Goal: Information Seeking & Learning: Compare options

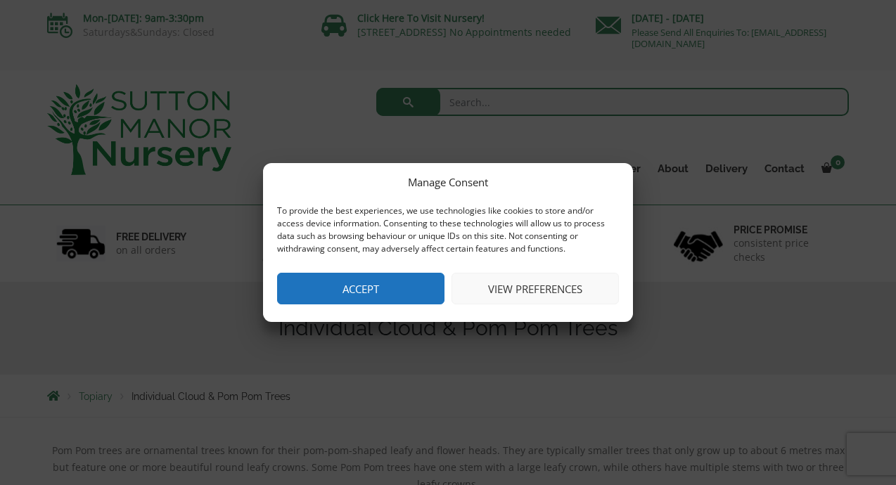
click at [534, 291] on button "View preferences" at bounding box center [534, 289] width 167 height 32
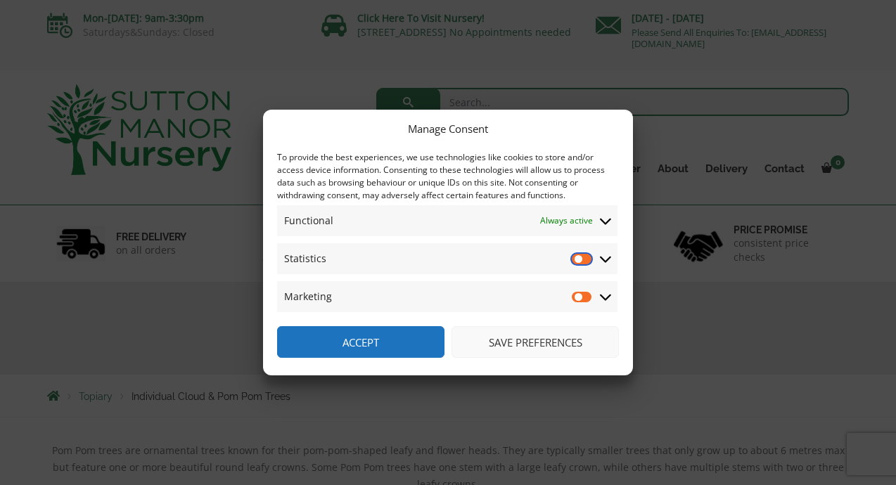
click at [578, 259] on input "Statistics" at bounding box center [582, 259] width 21 height 14
checkbox input "true"
click at [578, 297] on input "Marketing" at bounding box center [582, 297] width 21 height 14
checkbox input "true"
click at [584, 259] on input "Statistics" at bounding box center [582, 259] width 21 height 14
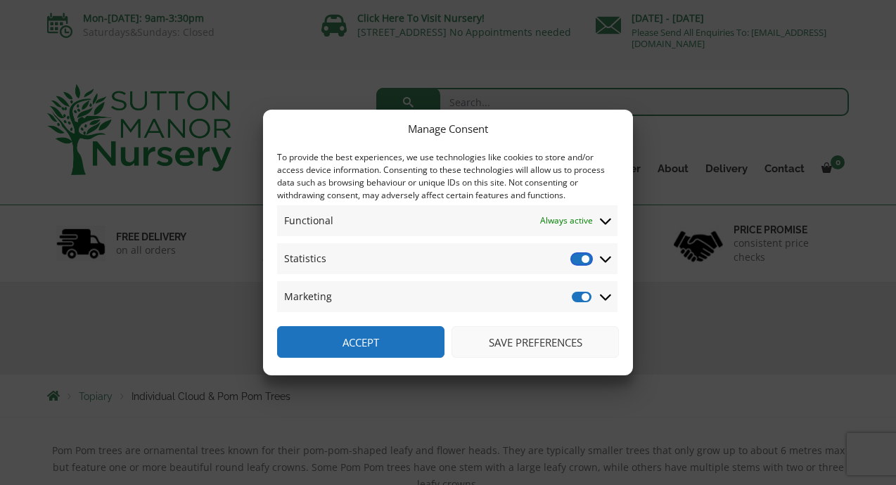
checkbox input "false"
click at [585, 297] on input "Marketing" at bounding box center [582, 297] width 21 height 14
checkbox input "false"
click at [526, 357] on button "Save preferences" at bounding box center [534, 342] width 167 height 32
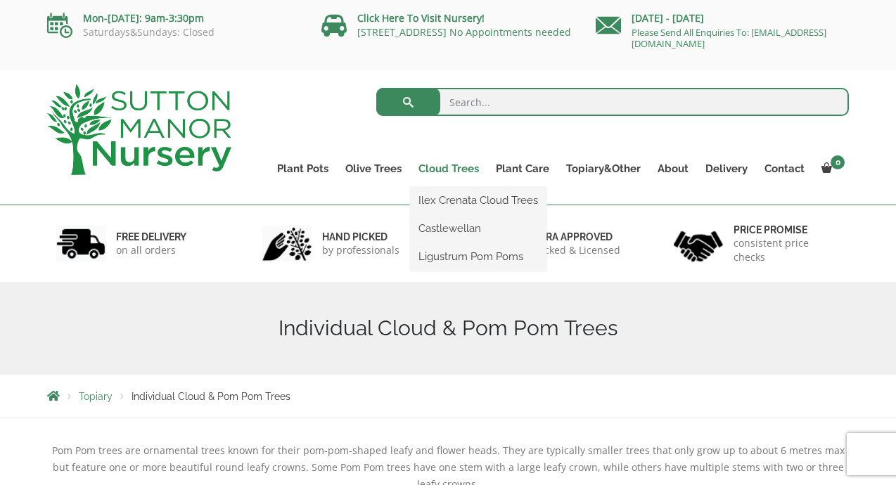
click at [463, 169] on link "Cloud Trees" at bounding box center [448, 169] width 77 height 20
click at [482, 202] on link "Ilex Crenata Cloud Trees" at bounding box center [478, 200] width 136 height 21
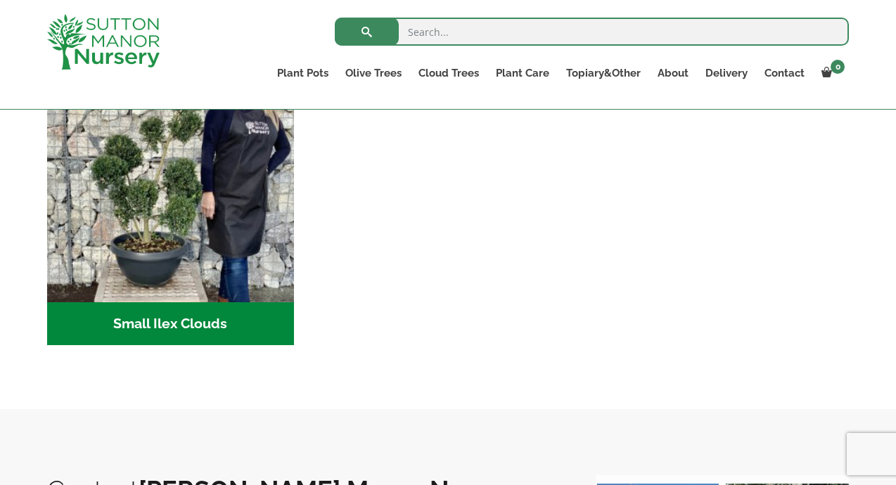
scroll to position [680, 0]
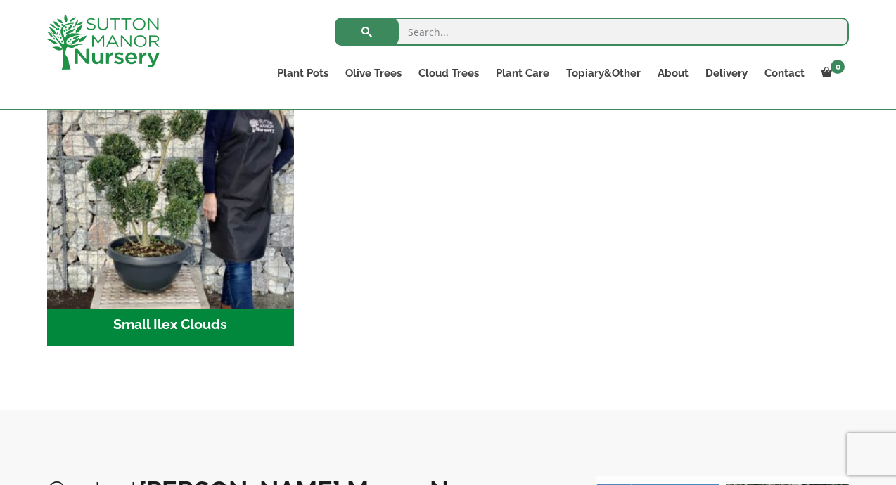
click at [221, 224] on img "Visit product category Small Ilex Clouds" at bounding box center [170, 180] width 259 height 259
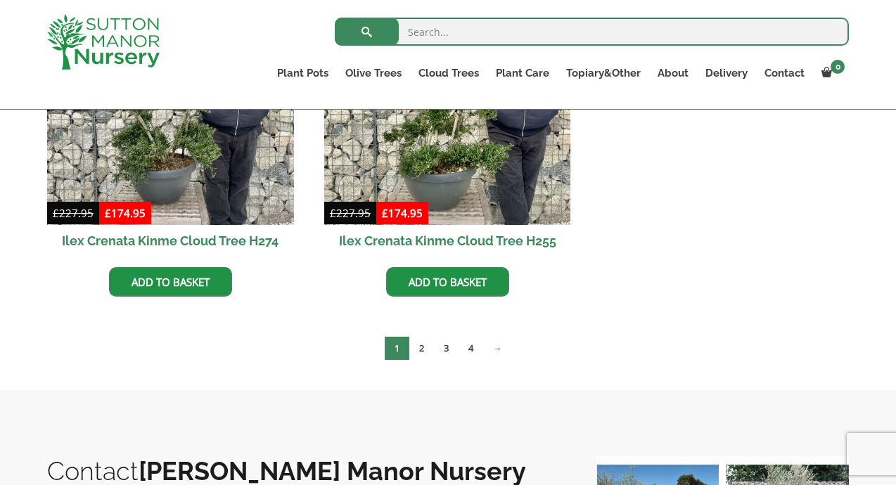
scroll to position [2235, 0]
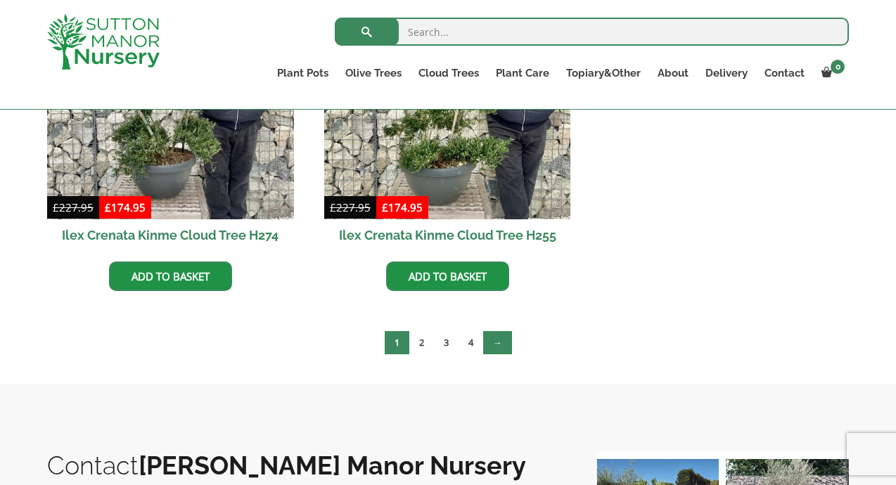
click at [500, 342] on link "→" at bounding box center [497, 342] width 29 height 23
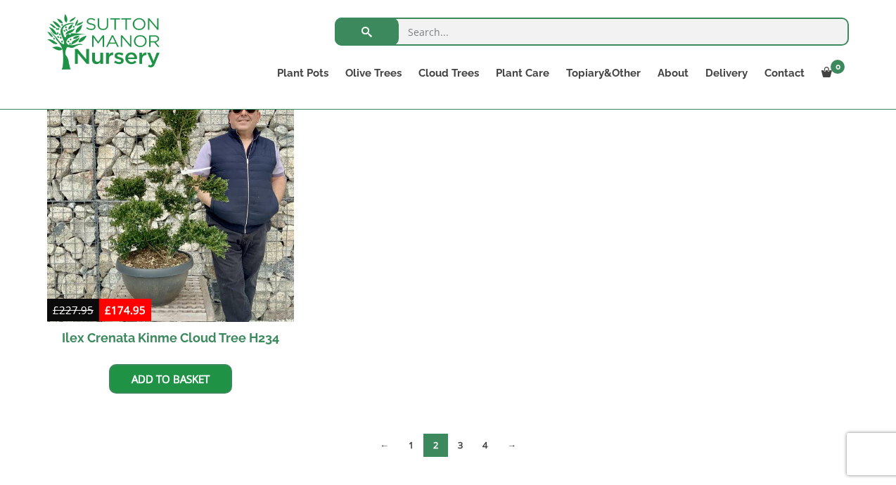
scroll to position [2134, 0]
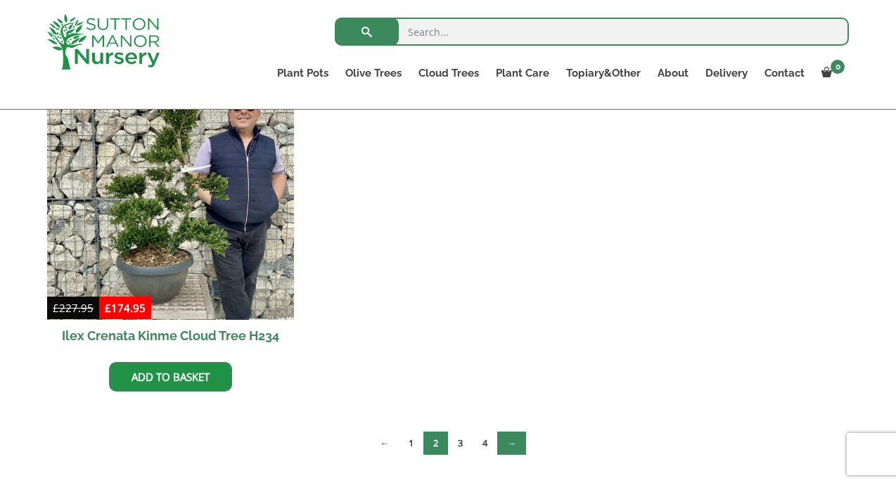
click at [516, 443] on link "→" at bounding box center [511, 443] width 29 height 23
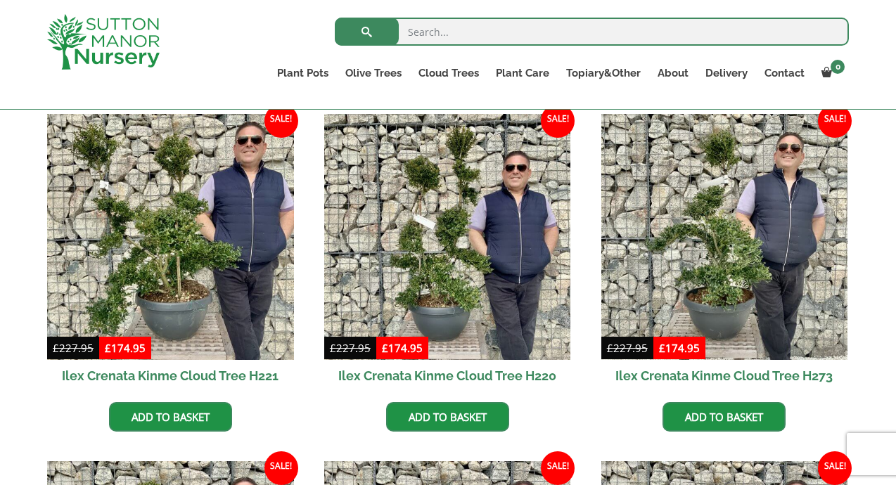
scroll to position [1399, 0]
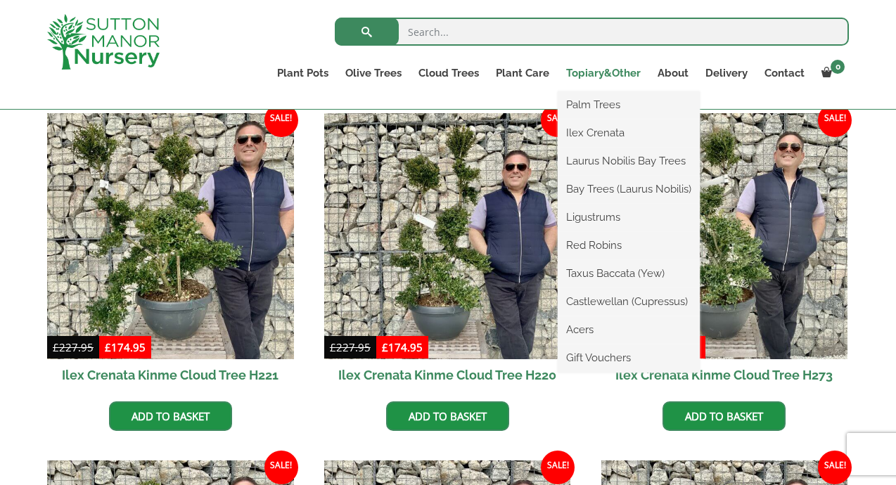
click at [601, 68] on link "Topiary&Other" at bounding box center [603, 73] width 91 height 20
click at [601, 134] on link "Ilex Crenata" at bounding box center [629, 132] width 142 height 21
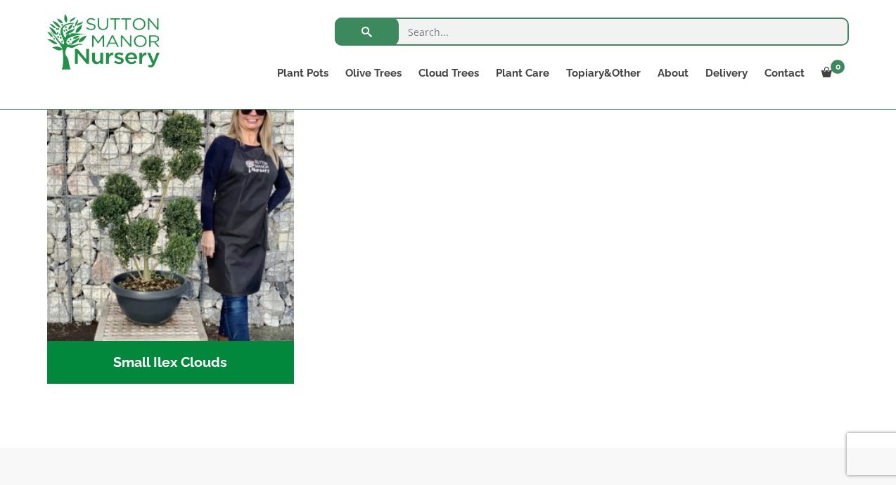
scroll to position [646, 0]
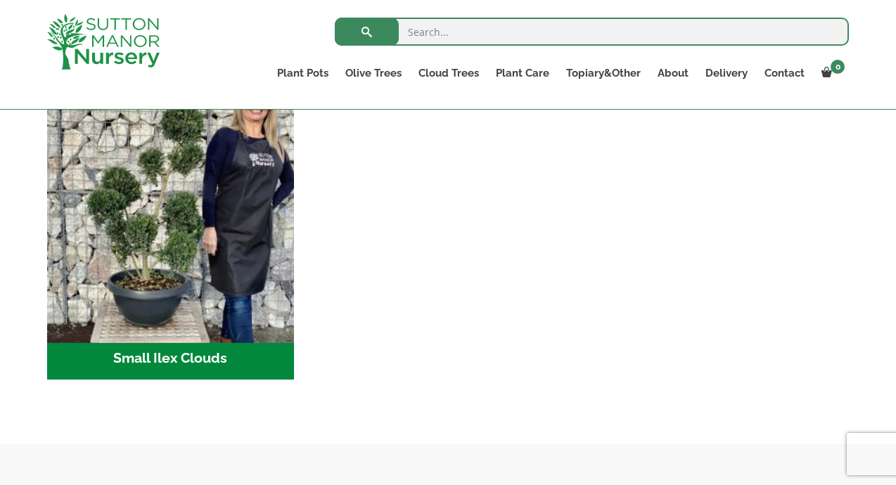
click at [183, 259] on img "Visit product category Small Ilex Clouds" at bounding box center [170, 213] width 259 height 259
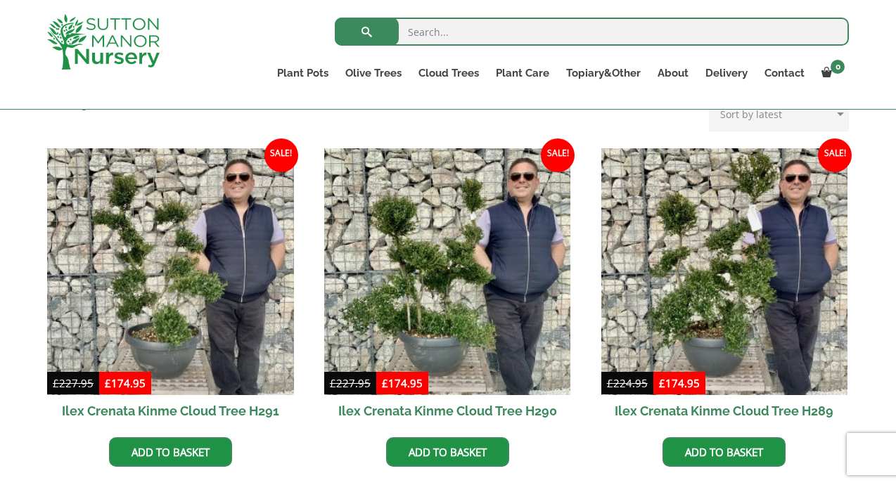
scroll to position [325, 0]
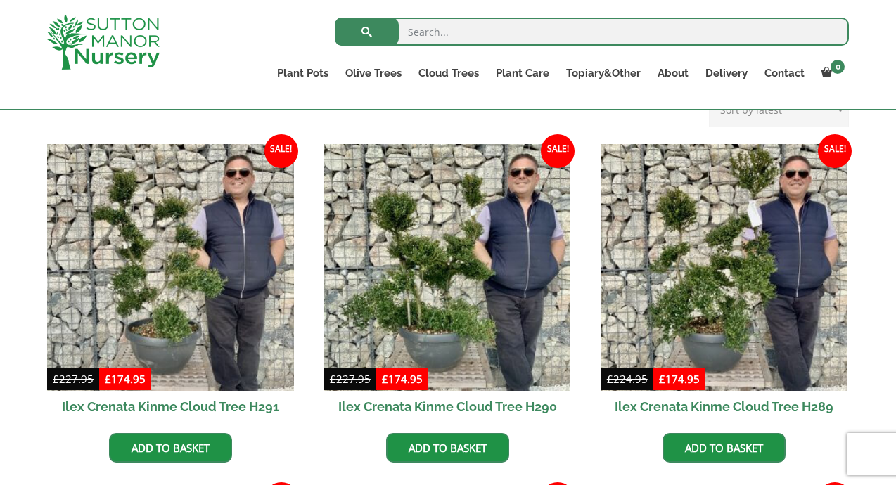
click at [409, 27] on input "search" at bounding box center [592, 32] width 514 height 28
type input "pom pom trees"
click at [371, 23] on button "submit" at bounding box center [367, 32] width 64 height 28
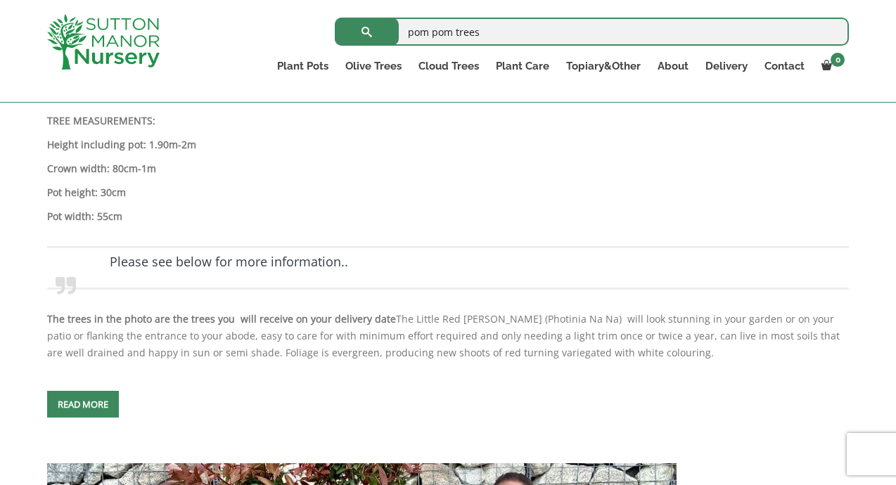
scroll to position [4490, 0]
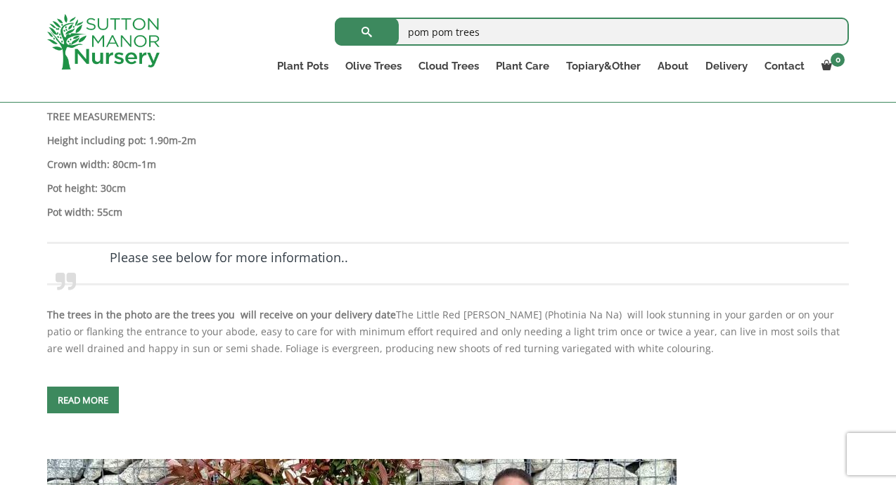
click at [366, 32] on button "submit" at bounding box center [367, 32] width 64 height 28
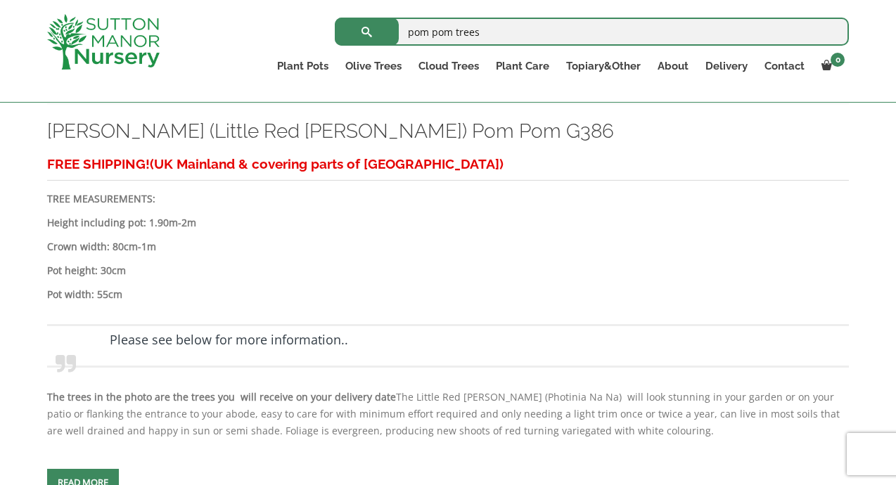
scroll to position [3653, 0]
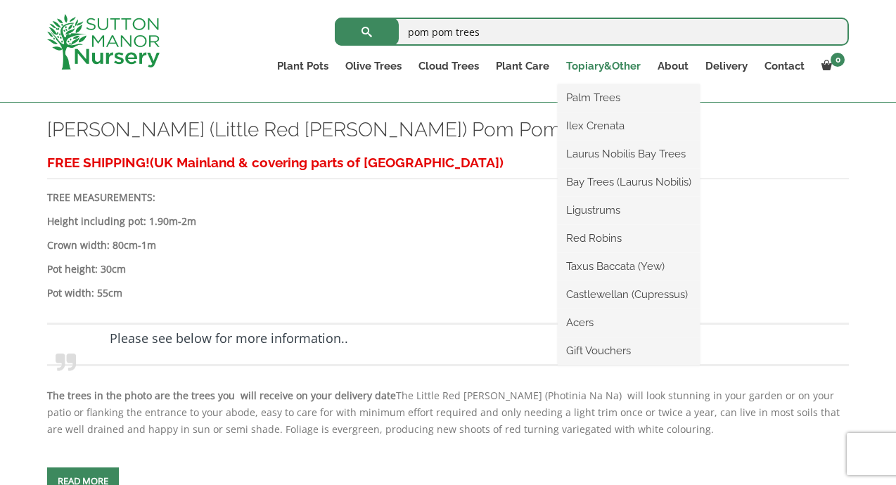
click at [603, 67] on link "Topiary&Other" at bounding box center [603, 66] width 91 height 20
click at [627, 266] on link "Taxus Baccata (Yew)" at bounding box center [629, 266] width 142 height 21
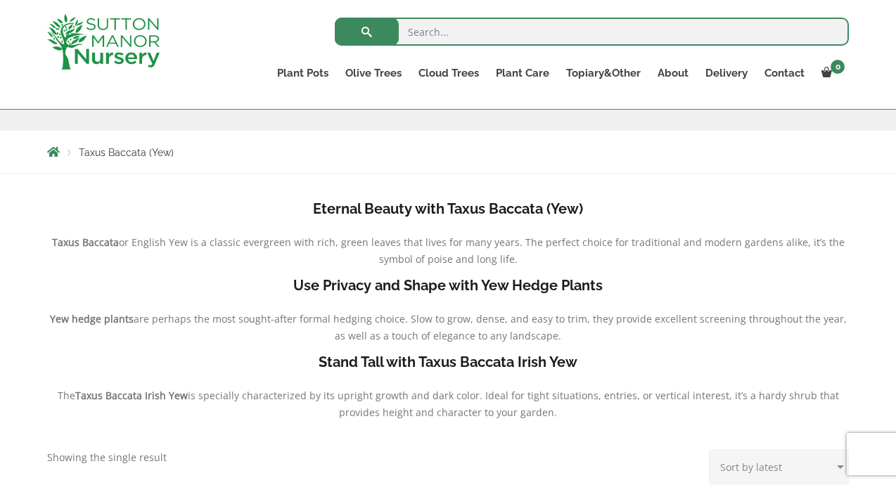
scroll to position [231, 0]
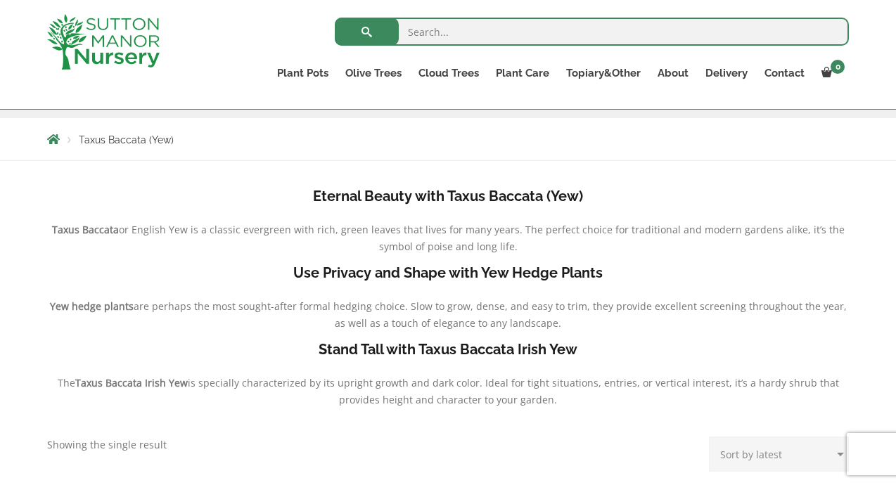
click at [482, 205] on b "Eternal Beauty with Taxus Baccata (Yew)" at bounding box center [448, 196] width 270 height 17
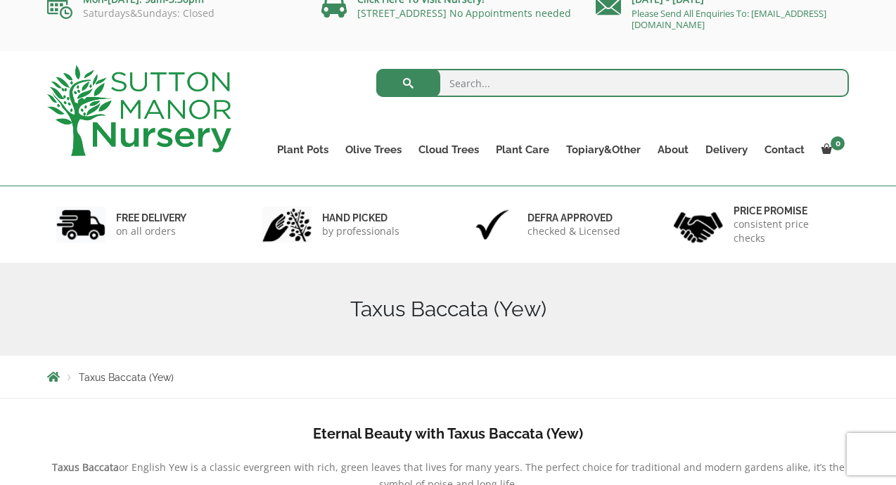
scroll to position [0, 0]
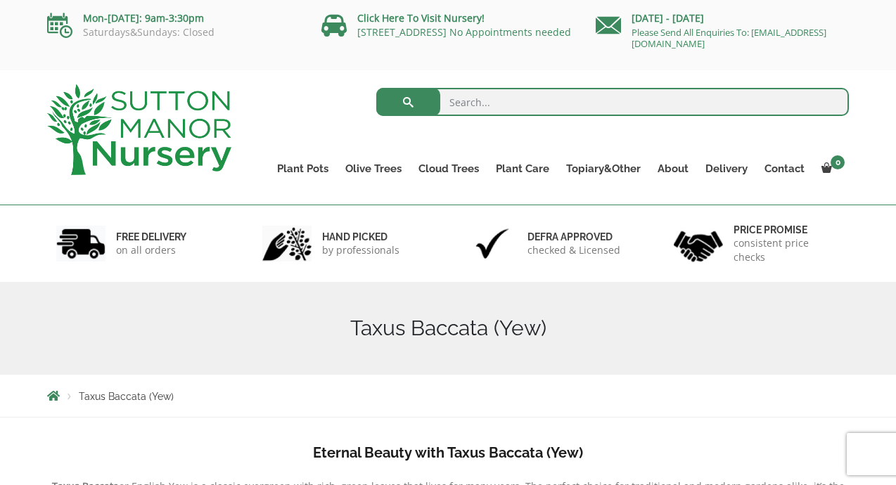
click at [476, 315] on div "Taxus Baccata (Yew)" at bounding box center [448, 328] width 823 height 93
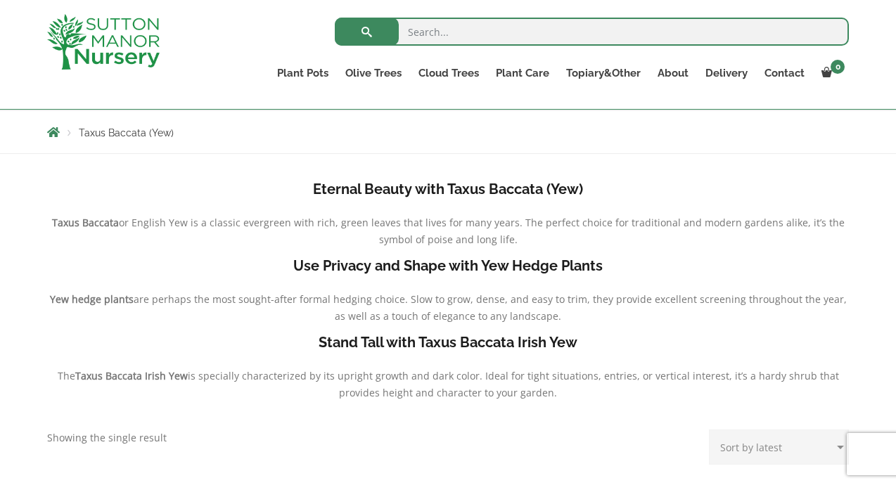
scroll to position [238, 0]
click at [92, 216] on p "Taxus Baccata or English Yew is a classic evergreen with rich, green leaves tha…" at bounding box center [448, 232] width 802 height 34
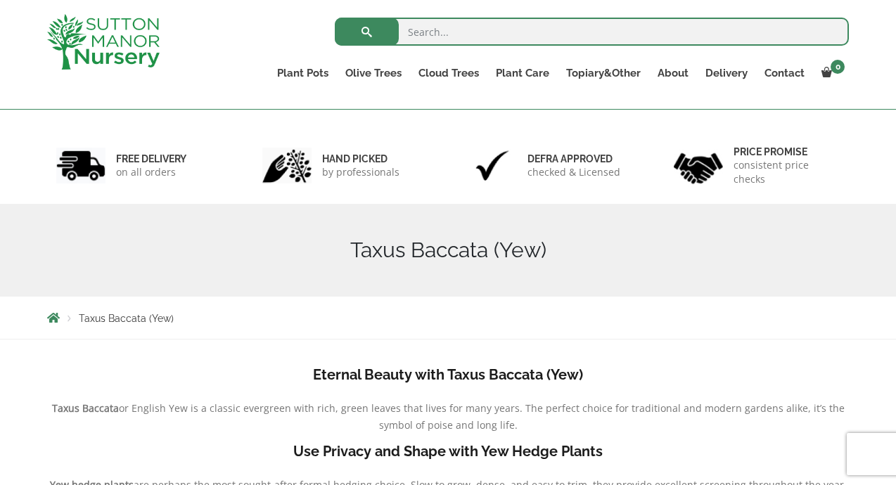
scroll to position [0, 0]
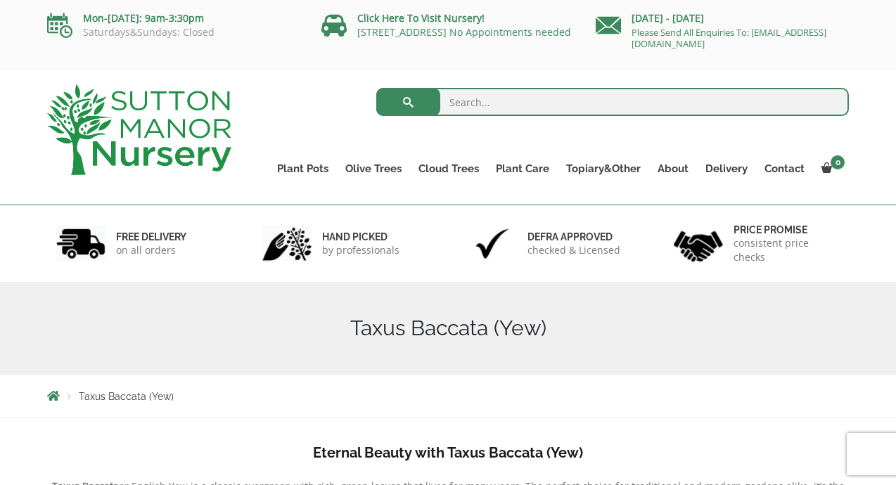
click at [458, 104] on input "search" at bounding box center [612, 102] width 473 height 28
type input "yew standard"
click at [425, 94] on button "submit" at bounding box center [408, 102] width 64 height 28
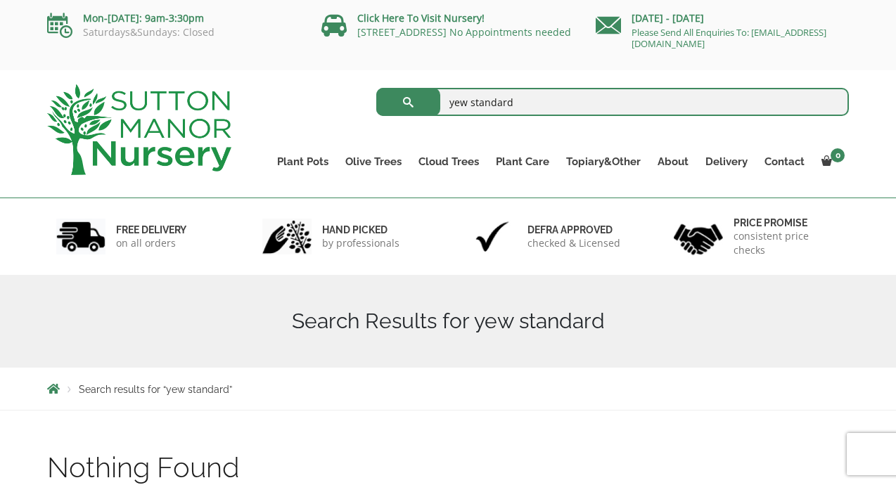
click at [527, 104] on input "yew standard" at bounding box center [612, 102] width 473 height 28
click at [466, 101] on input "yew standard" at bounding box center [612, 102] width 473 height 28
type input "[PERSON_NAME] standard"
click at [406, 92] on button "submit" at bounding box center [408, 102] width 64 height 28
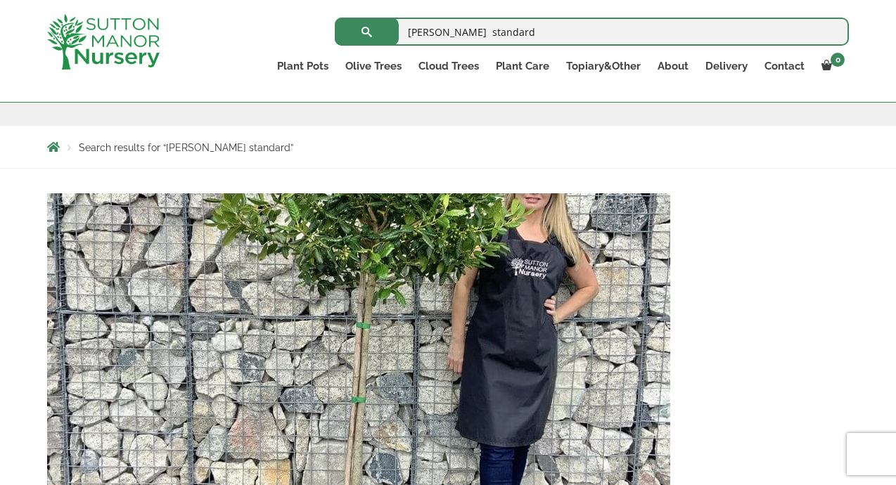
scroll to position [218, 0]
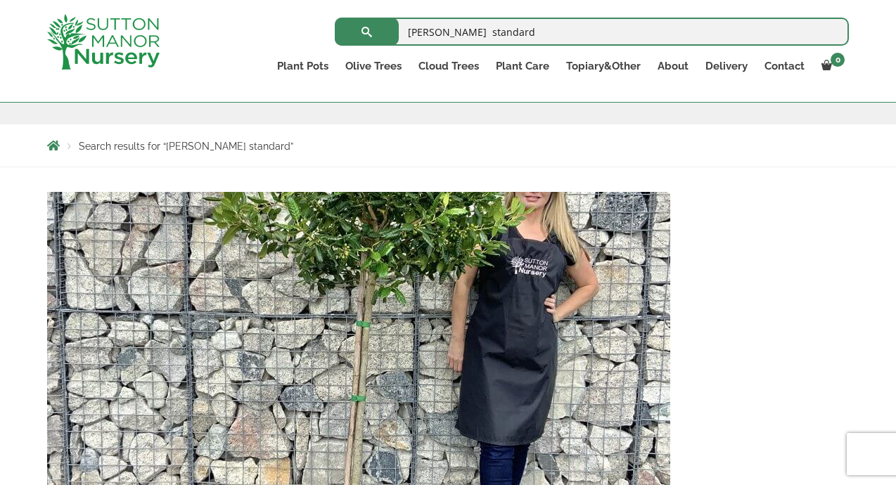
click at [180, 140] on ul "Search results for “holly standard”" at bounding box center [170, 145] width 246 height 11
click at [113, 133] on div "Search results for “holly standard”" at bounding box center [448, 145] width 823 height 42
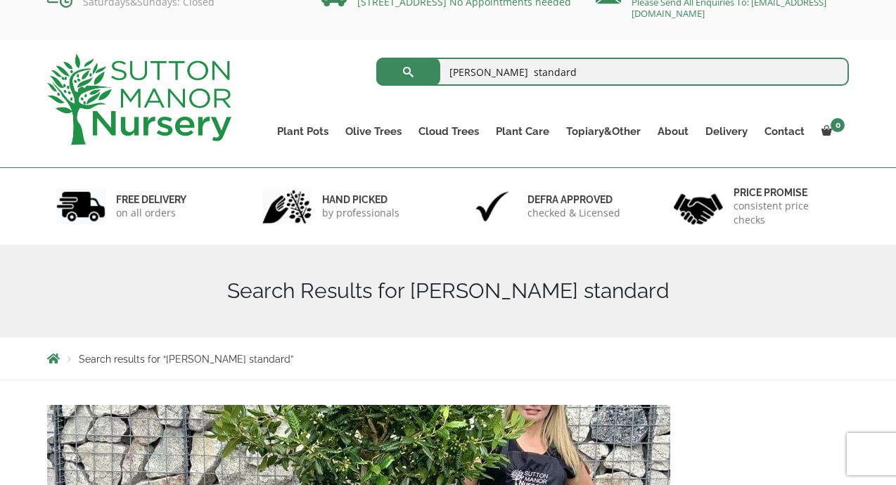
scroll to position [0, 0]
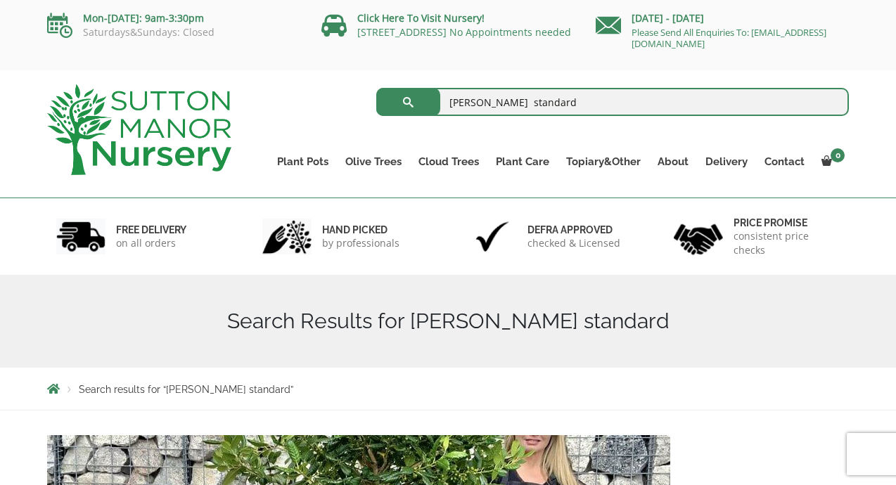
click at [474, 99] on input "holly standard" at bounding box center [612, 102] width 473 height 28
type input "holly small standard"
click at [408, 102] on span "submit" at bounding box center [408, 102] width 0 height 0
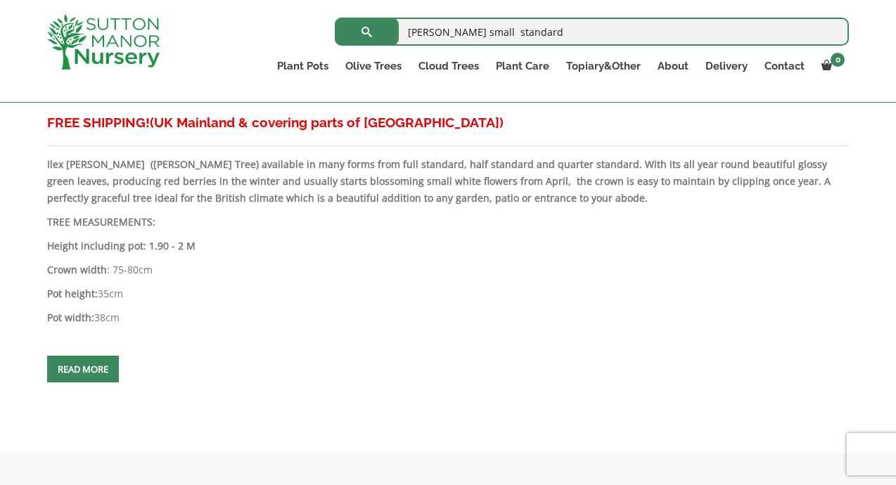
scroll to position [667, 0]
click at [81, 366] on link "Read more" at bounding box center [83, 368] width 72 height 27
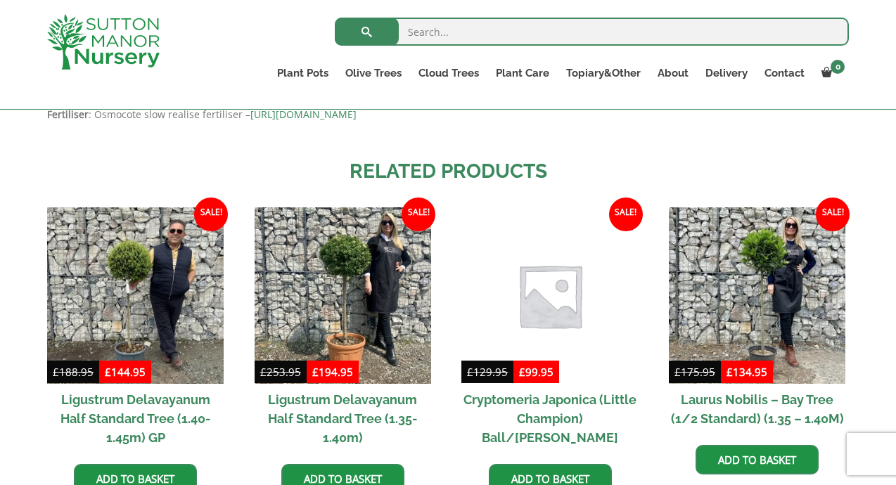
scroll to position [982, 0]
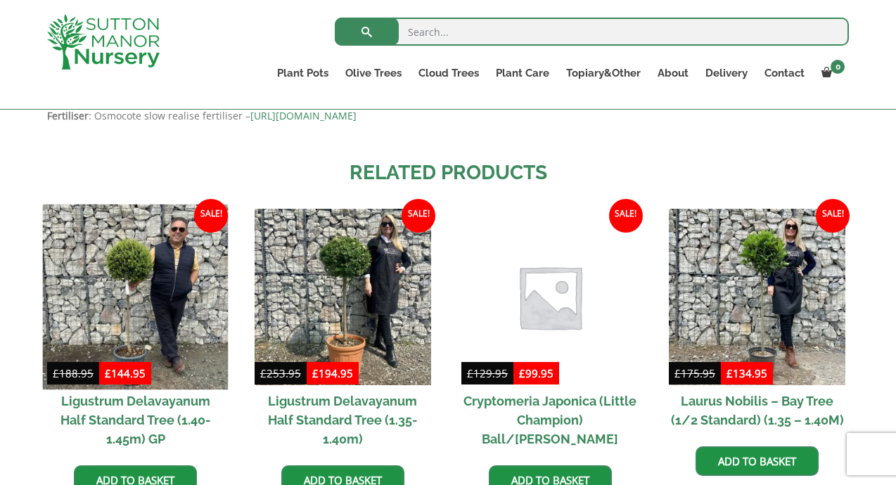
click at [122, 287] on img at bounding box center [136, 298] width 186 height 186
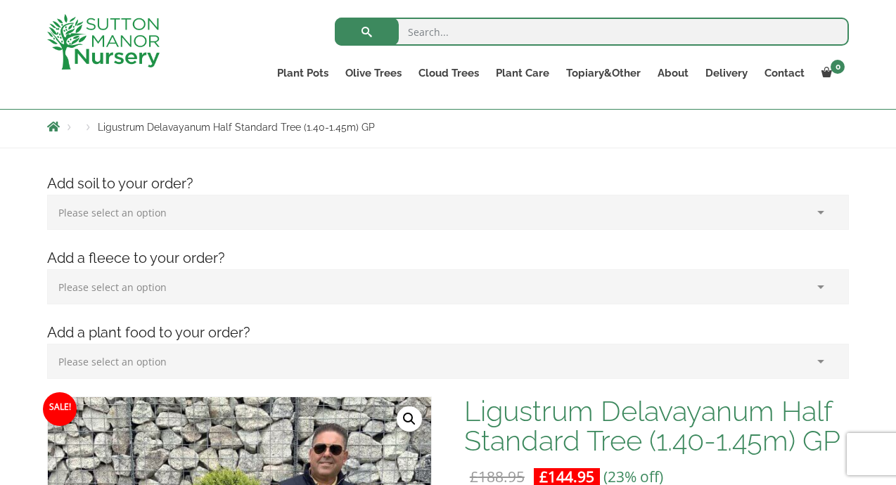
scroll to position [150, 0]
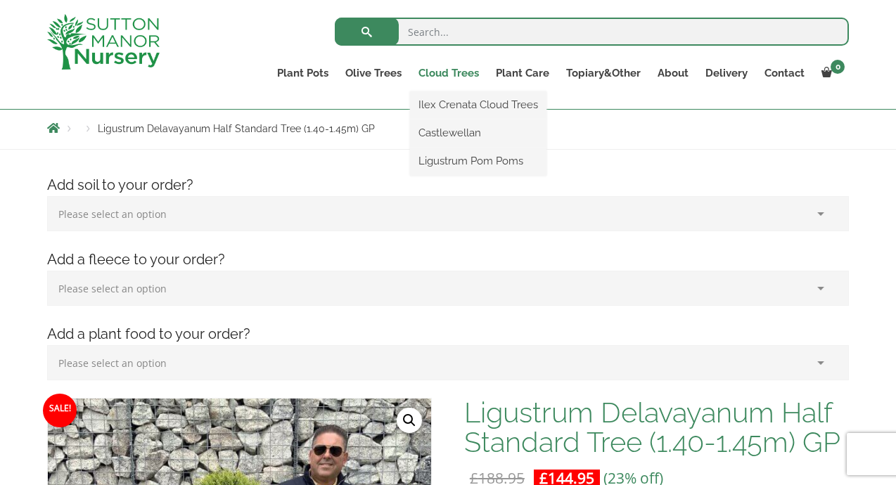
click at [465, 70] on link "Cloud Trees" at bounding box center [448, 73] width 77 height 20
click at [496, 101] on link "Ilex Crenata Cloud Trees" at bounding box center [478, 104] width 136 height 21
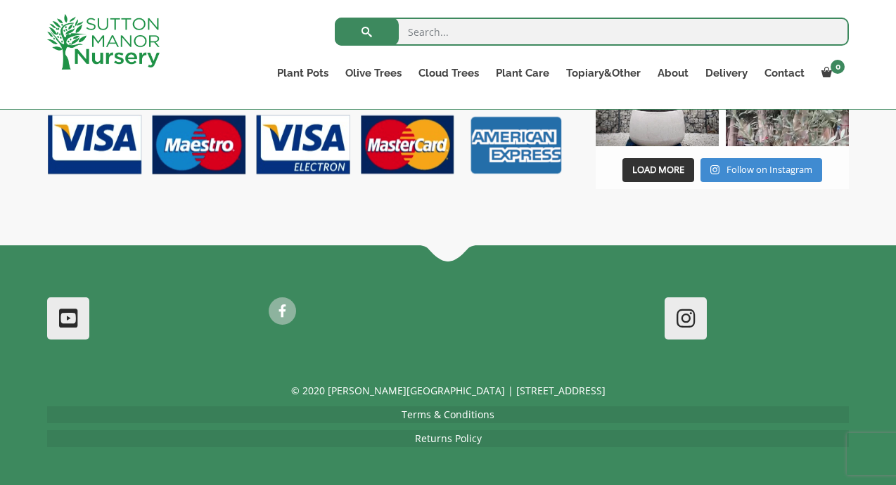
scroll to position [1274, 0]
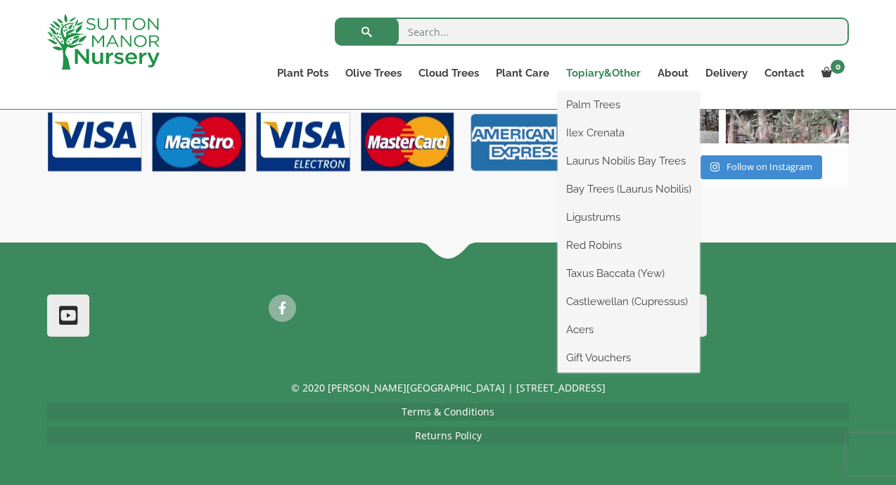
click at [607, 68] on link "Topiary&Other" at bounding box center [603, 73] width 91 height 20
click at [601, 109] on link "Palm Trees" at bounding box center [629, 104] width 142 height 21
